Goal: Check status: Check status

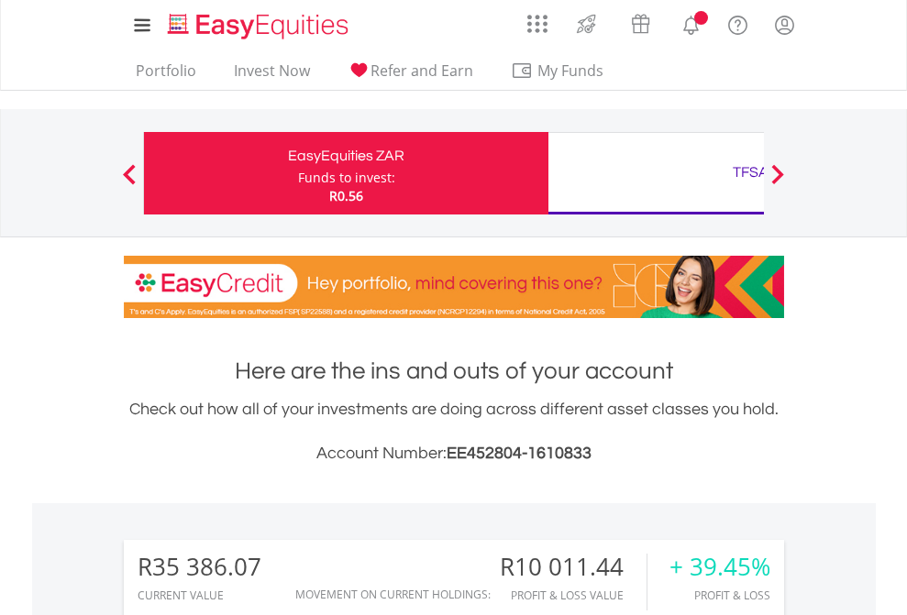
scroll to position [176, 288]
click at [298, 173] on div "Funds to invest:" at bounding box center [346, 178] width 97 height 18
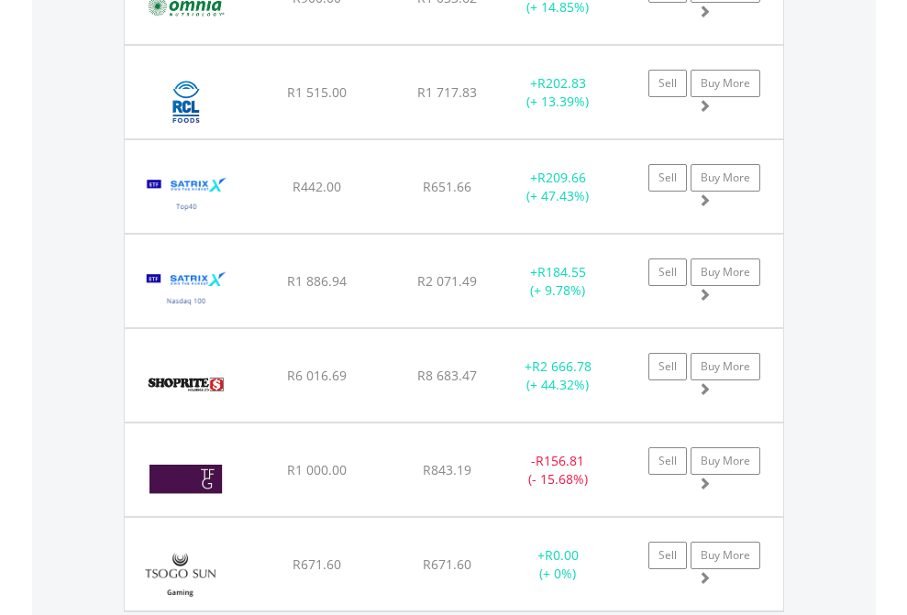
scroll to position [176, 288]
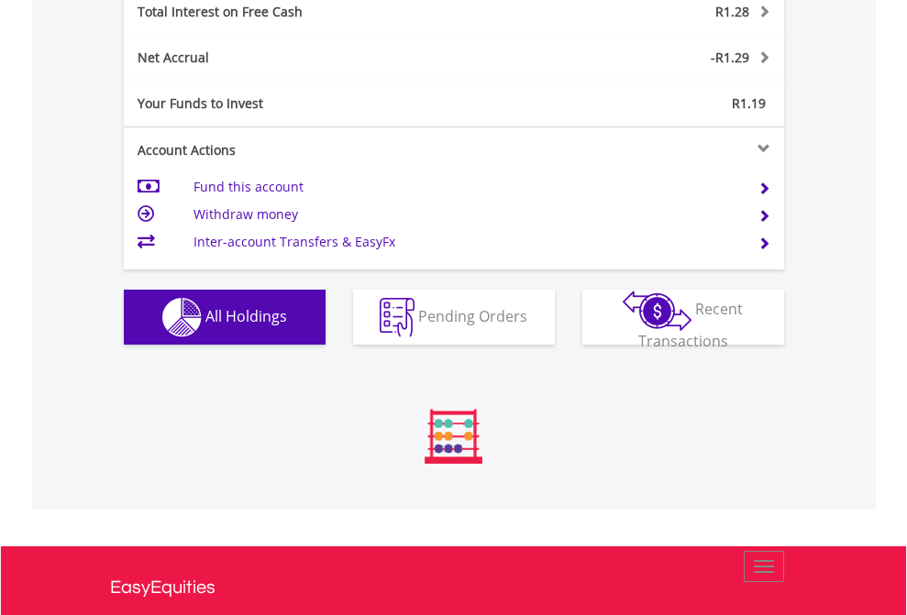
scroll to position [176, 288]
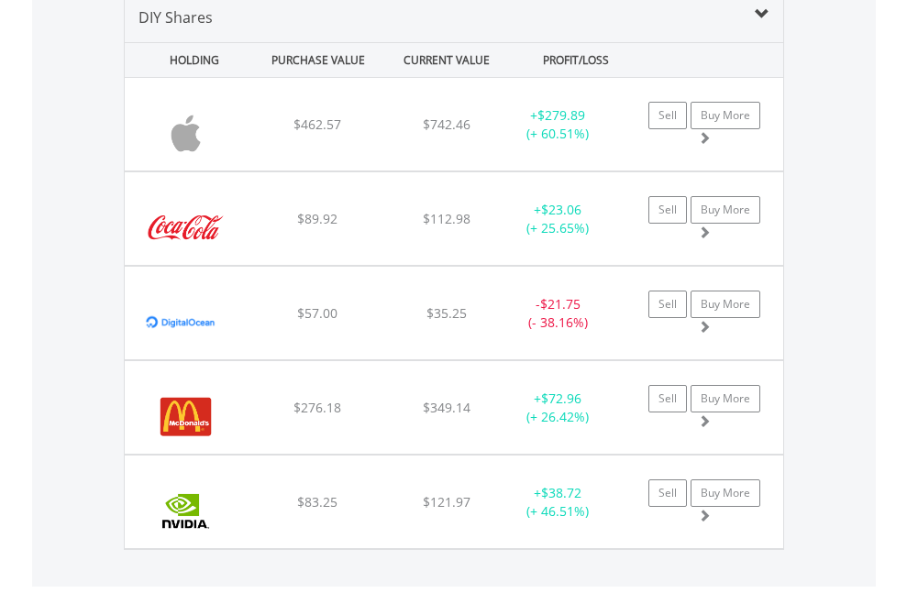
scroll to position [1773, 0]
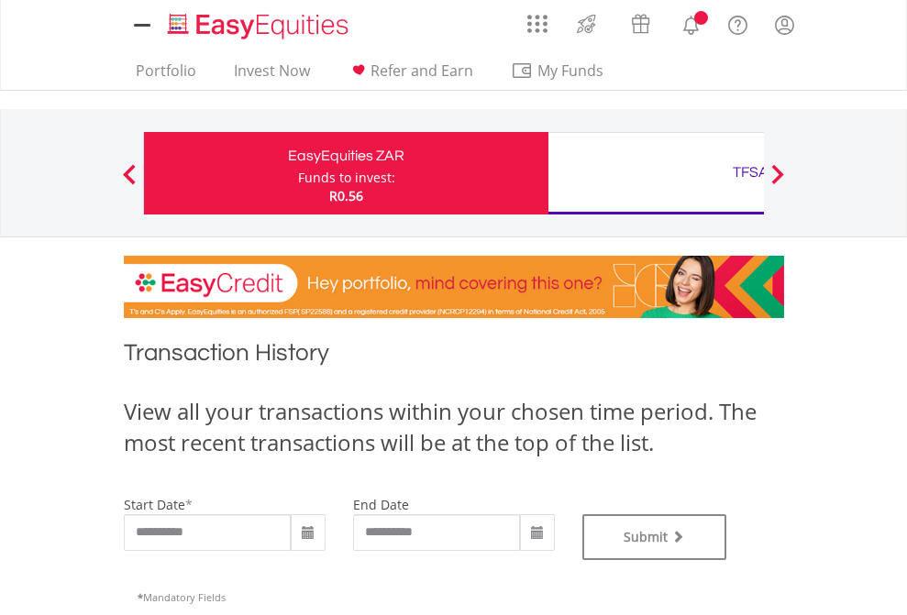
type input "**********"
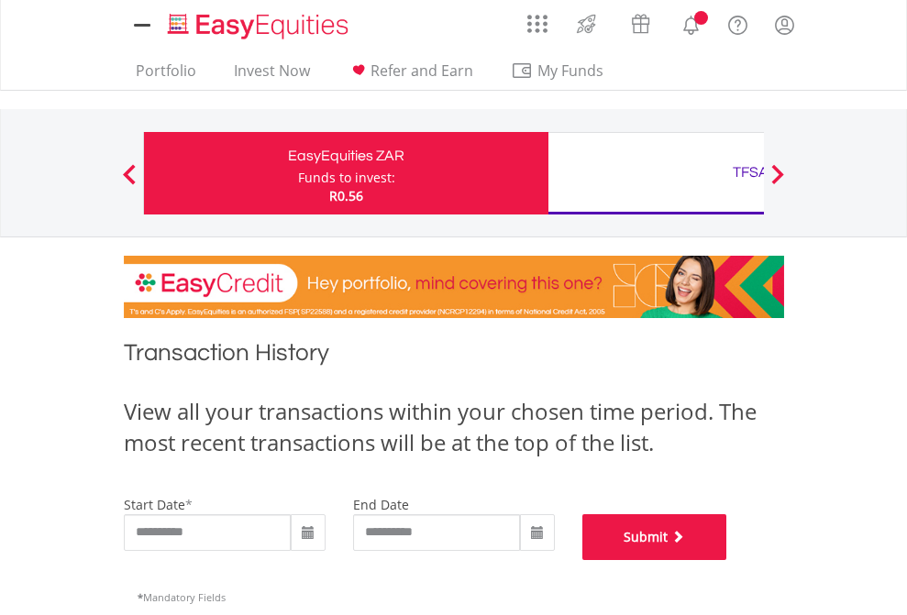
click at [727, 560] on button "Submit" at bounding box center [654, 538] width 145 height 46
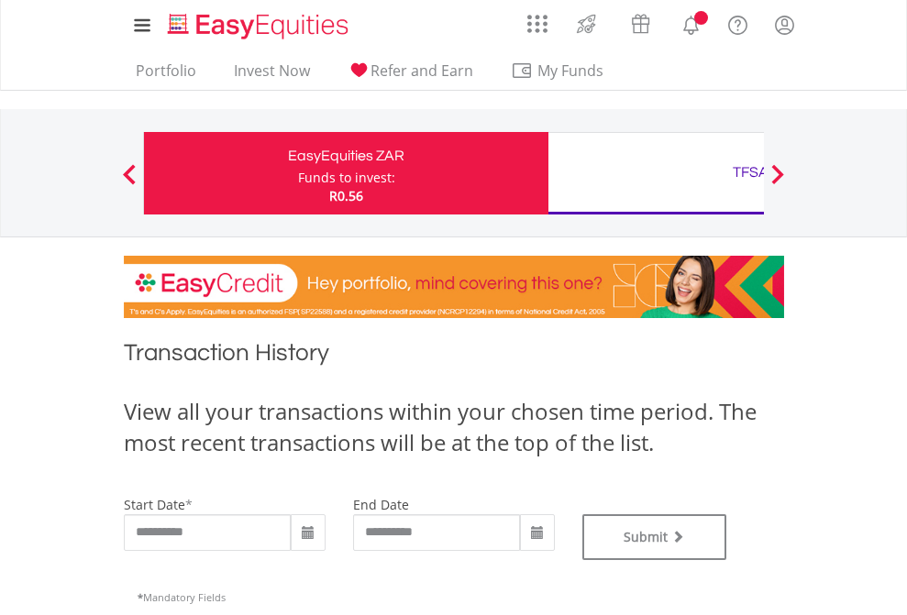
click at [656, 173] on div "TFSA" at bounding box center [750, 173] width 382 height 26
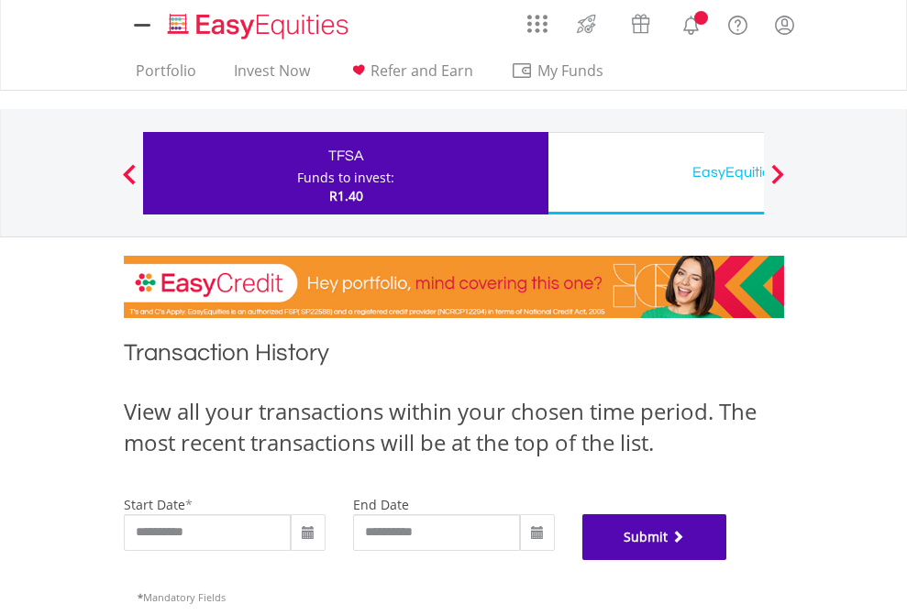
click at [727, 560] on button "Submit" at bounding box center [654, 538] width 145 height 46
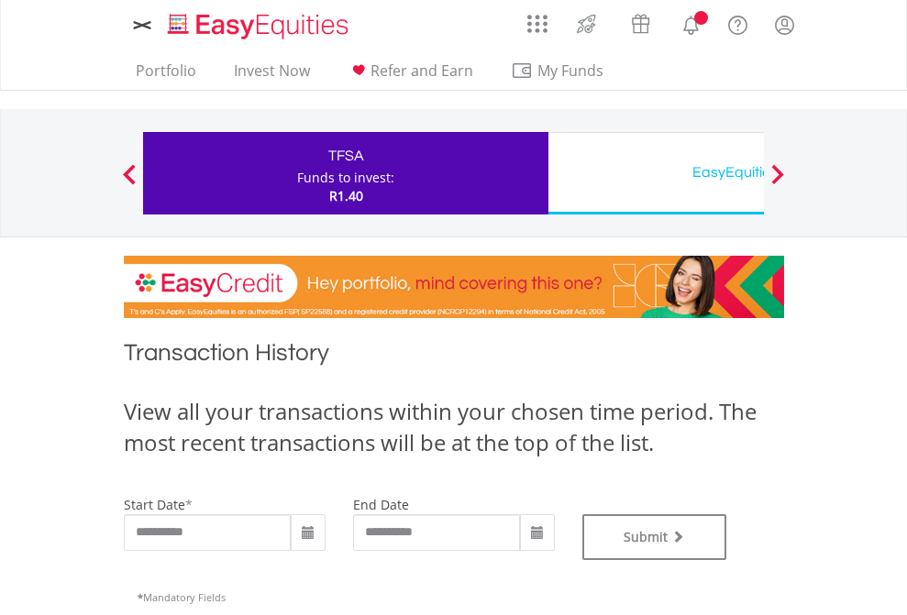
click at [656, 173] on div "EasyEquities USD" at bounding box center [750, 173] width 382 height 26
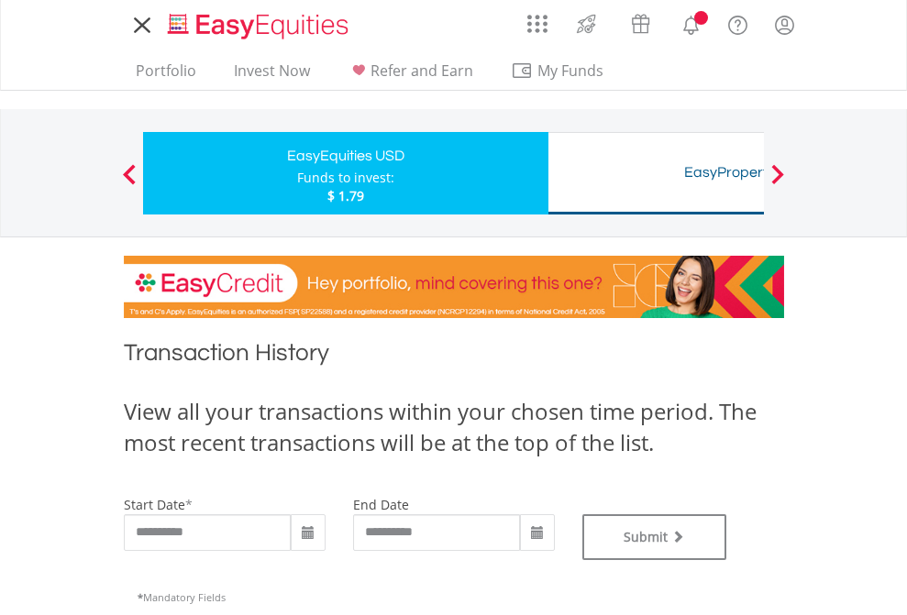
type input "**********"
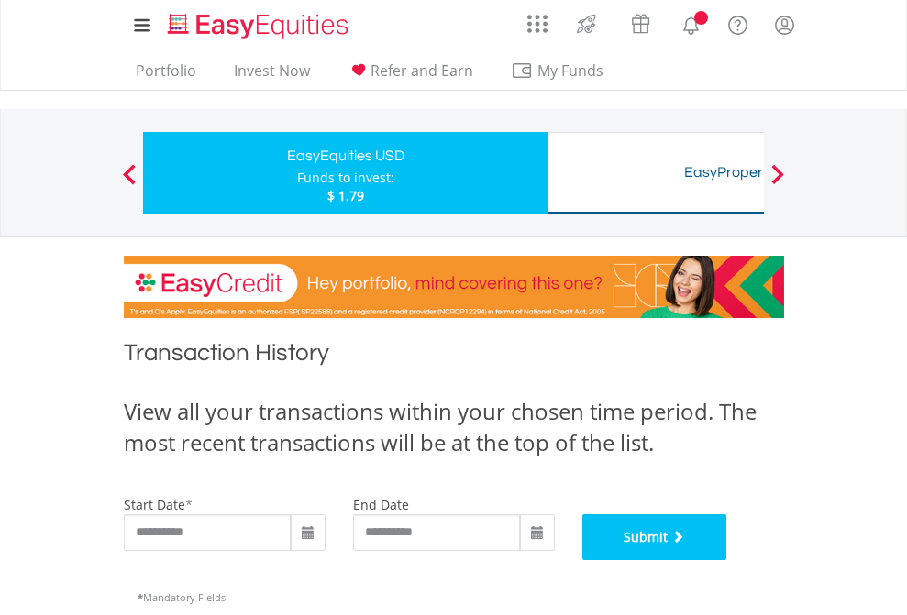
click at [727, 560] on button "Submit" at bounding box center [654, 538] width 145 height 46
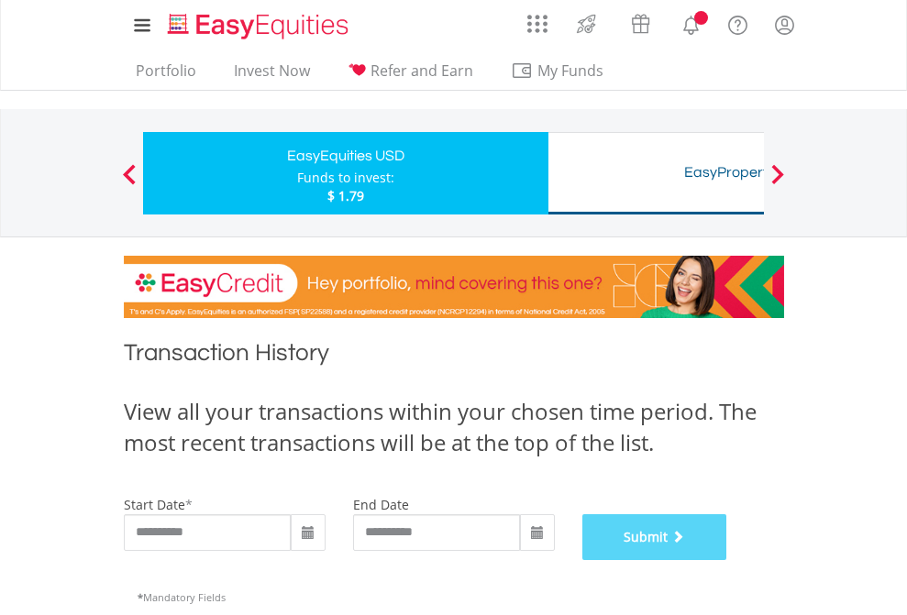
scroll to position [744, 0]
